Goal: Task Accomplishment & Management: Manage account settings

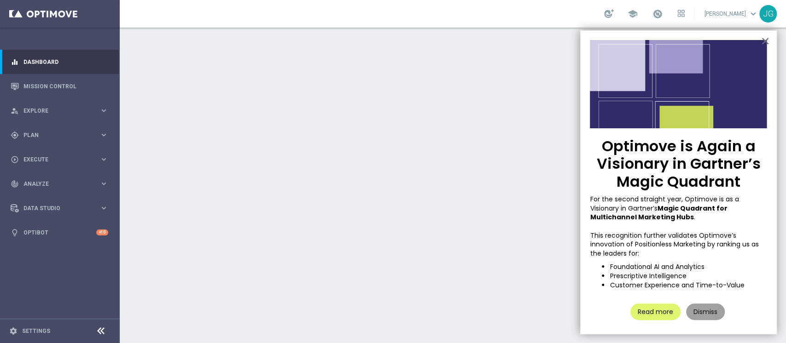
click at [703, 311] on button "Dismiss" at bounding box center [705, 312] width 39 height 17
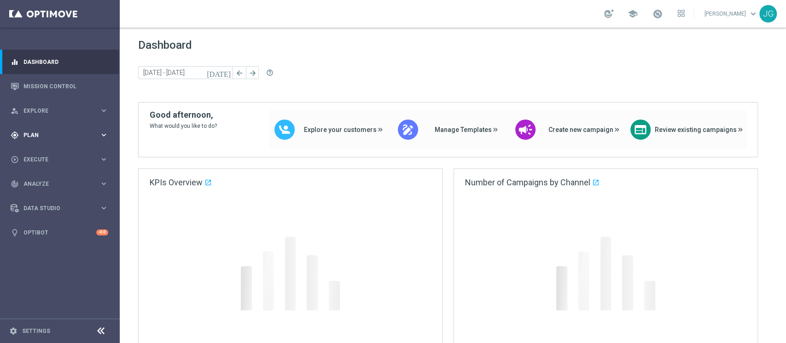
click at [68, 138] on div "gps_fixed Plan" at bounding box center [55, 135] width 89 height 8
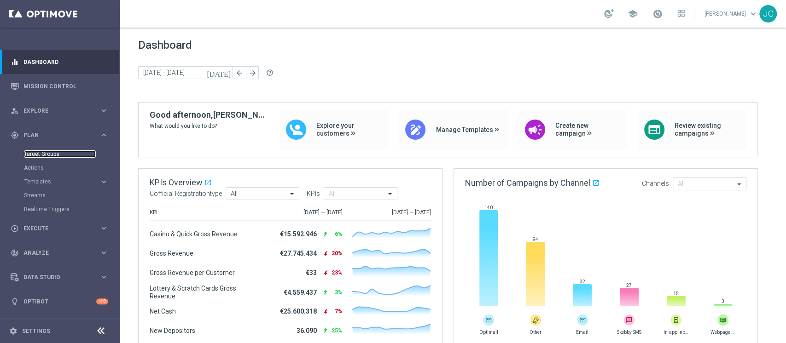
click at [53, 155] on link "Target Groups" at bounding box center [60, 154] width 72 height 7
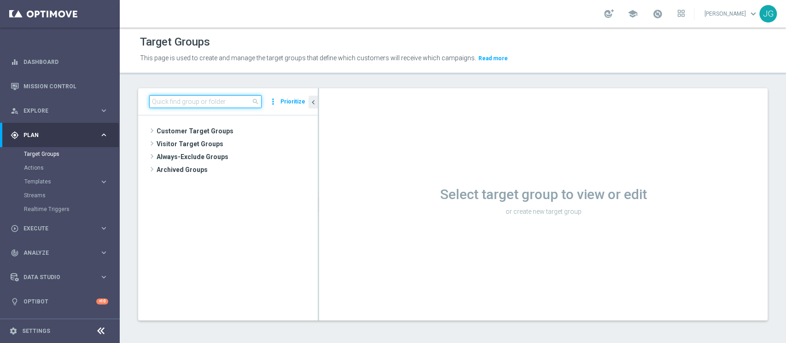
click at [189, 105] on input at bounding box center [205, 101] width 112 height 13
paste input "1 ° PRODUCT VIRTUAL TOP MASTER LM1 HIGH"
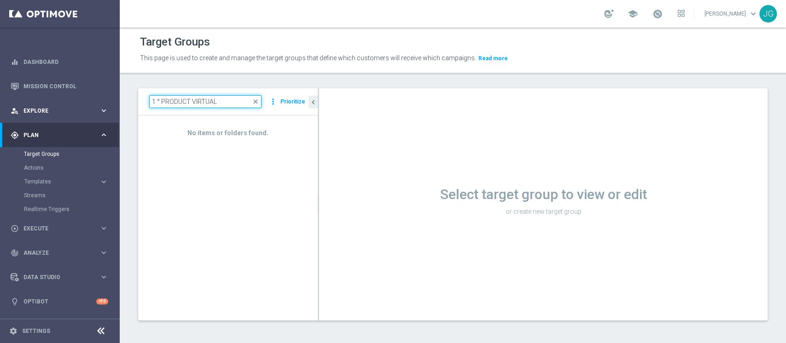
drag, startPoint x: 228, startPoint y: 98, endPoint x: 0, endPoint y: 104, distance: 228.4
click at [1, 105] on main "equalizer Dashboard Mission Control" at bounding box center [393, 171] width 786 height 343
paste input "TOP MASTER LM1 HIGH 04.09"
type input "1 ° PRODUCT VIRTUAL TOP MASTER LM1 HIGH 04.09"
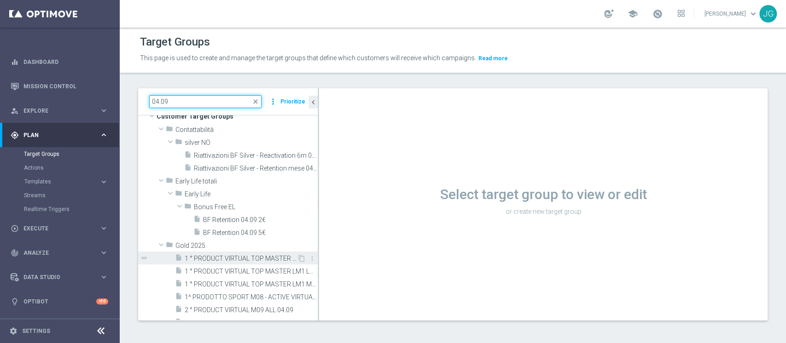
scroll to position [16, 0]
type input "04.09"
click at [231, 259] on span "1 ° PRODUCT VIRTUAL TOP MASTER LM1 HIGH 04.09" at bounding box center [241, 258] width 112 height 8
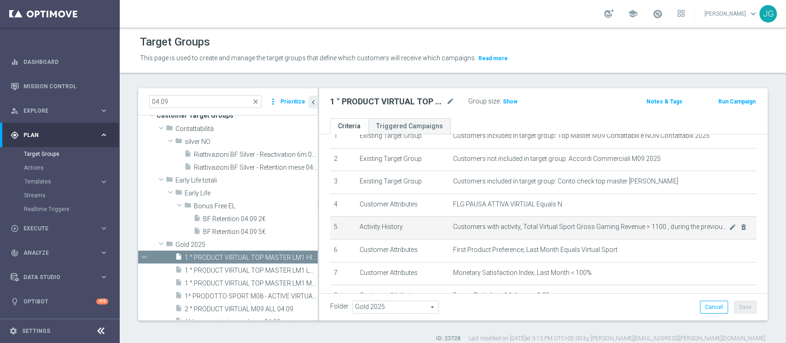
scroll to position [41, 0]
click at [563, 226] on span "Customers with activity, Total Virtual Sport Gross Gaming Revenue > 1100 , duri…" at bounding box center [591, 228] width 276 height 8
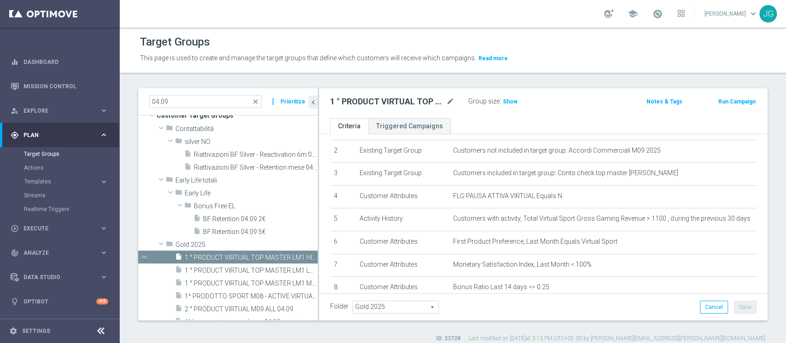
scroll to position [51, 0]
